Goal: Information Seeking & Learning: Learn about a topic

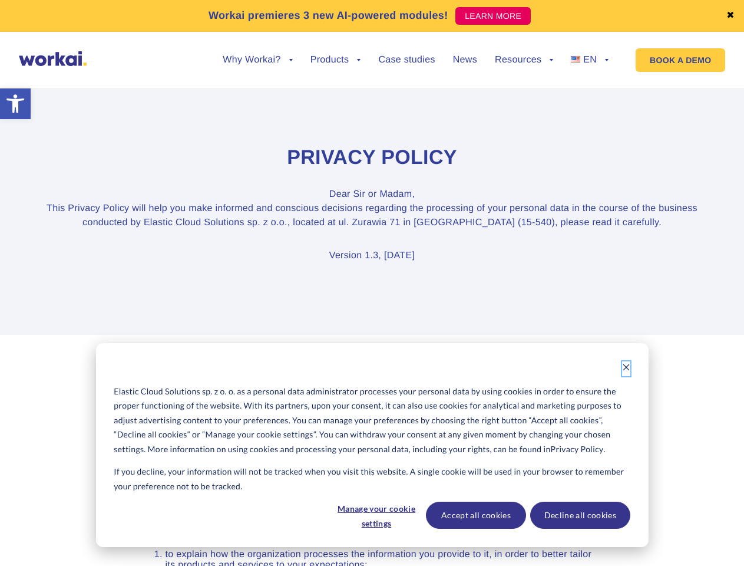
click at [626, 368] on icon "Dismiss cookie banner" at bounding box center [626, 367] width 8 height 8
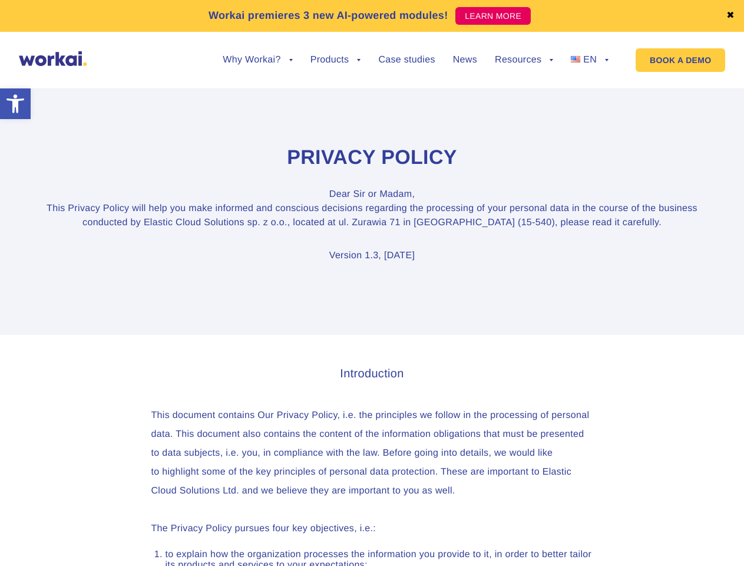
click at [731, 16] on link "✖" at bounding box center [731, 15] width 8 height 9
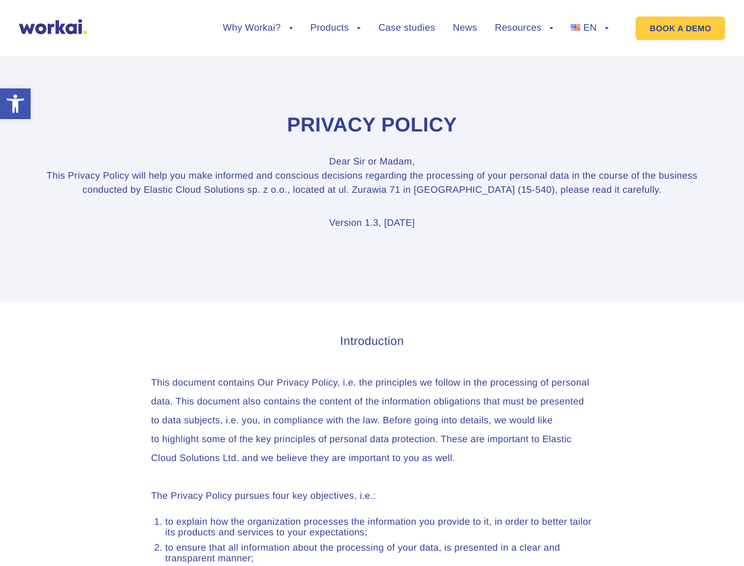
click at [258, 69] on section "Privacy Policy Dear [PERSON_NAME] or Madam, This Privacy Policy will help you m…" at bounding box center [372, 171] width 744 height 261
click at [258, 60] on section "Privacy Policy Dear [PERSON_NAME] or Madam, This Privacy Policy will help you m…" at bounding box center [372, 171] width 744 height 261
click at [336, 69] on section "Privacy Policy Dear [PERSON_NAME] or Madam, This Privacy Policy will help you m…" at bounding box center [372, 171] width 744 height 261
click at [524, 69] on section "Privacy Policy Dear [PERSON_NAME] or Madam, This Privacy Policy will help you m…" at bounding box center [372, 171] width 744 height 261
click at [524, 60] on section "Privacy Policy Dear [PERSON_NAME] or Madam, This Privacy Policy will help you m…" at bounding box center [372, 171] width 744 height 261
